Goal: Task Accomplishment & Management: Understand process/instructions

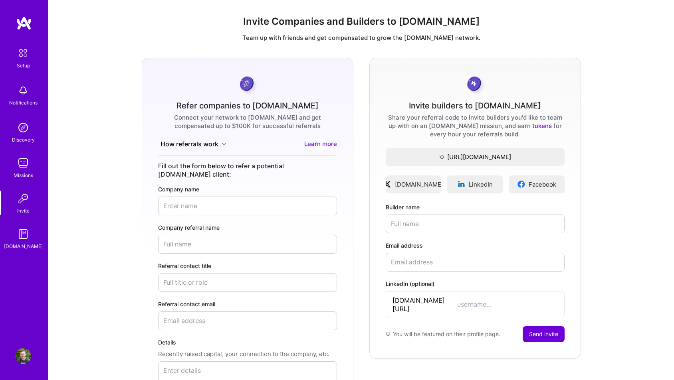
click at [16, 237] on img at bounding box center [23, 234] width 16 height 16
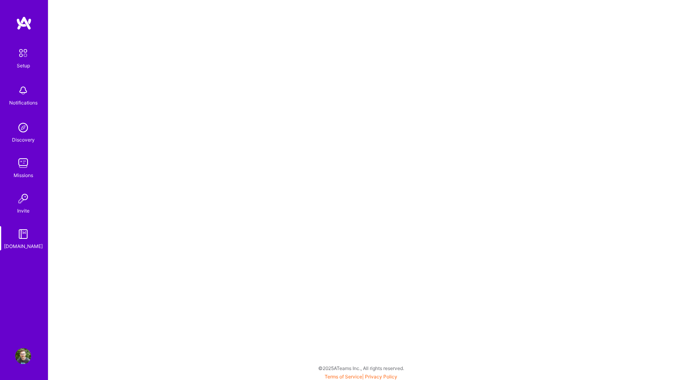
click at [18, 134] on img at bounding box center [23, 128] width 16 height 16
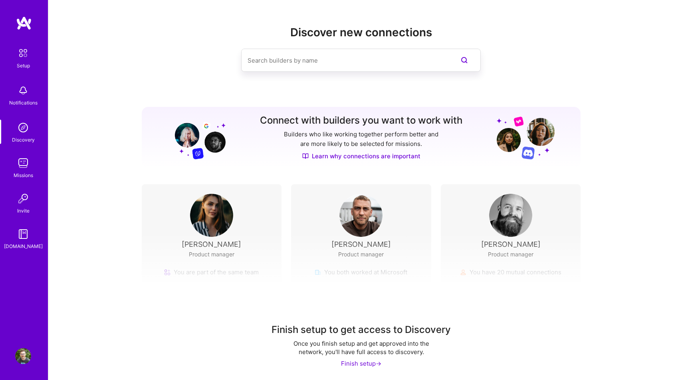
click at [357, 361] on div "Finish setup ->" at bounding box center [361, 364] width 40 height 8
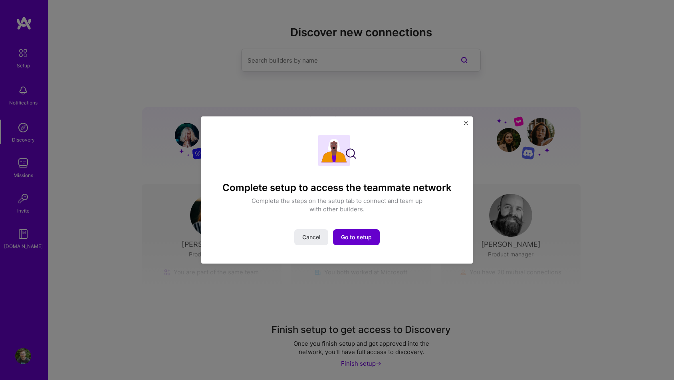
click at [347, 240] on span "Go to setup" at bounding box center [356, 237] width 31 height 8
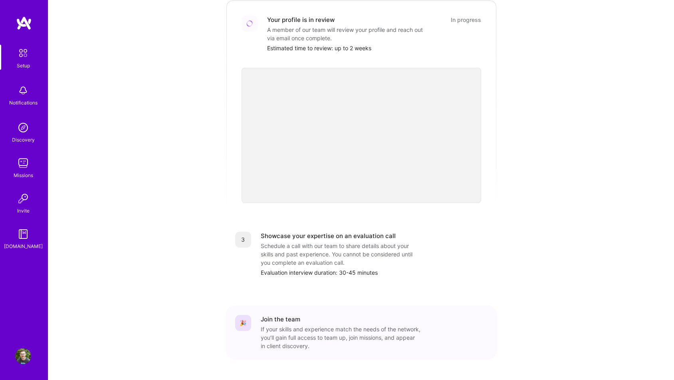
scroll to position [198, 0]
